Goal: Task Accomplishment & Management: Manage account settings

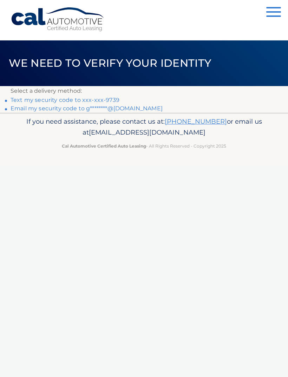
click at [77, 97] on link "Text my security code to xxx-xxx-9739" at bounding box center [65, 100] width 109 height 7
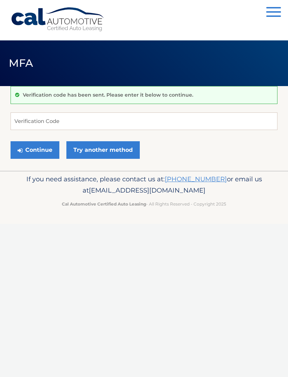
click at [82, 101] on div "Verification code has been sent. Please enter it below to continue." at bounding box center [144, 95] width 267 height 18
click at [86, 118] on input "Verification Code" at bounding box center [144, 121] width 267 height 18
type input "966150"
click at [35, 150] on button "Continue" at bounding box center [35, 150] width 49 height 18
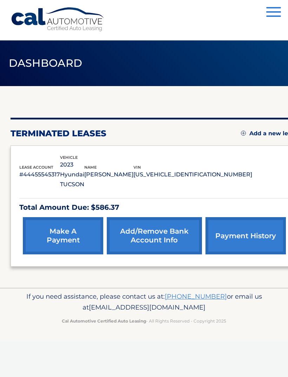
click at [65, 223] on link "make a payment" at bounding box center [63, 235] width 80 height 37
click at [68, 224] on link "make a payment" at bounding box center [63, 235] width 80 height 37
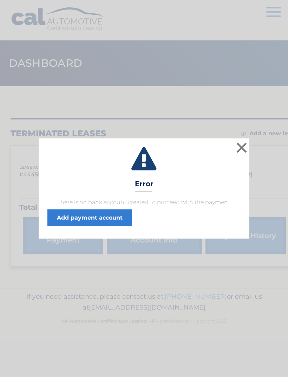
click at [101, 219] on link "Add payment account" at bounding box center [89, 217] width 84 height 17
